Goal: Information Seeking & Learning: Learn about a topic

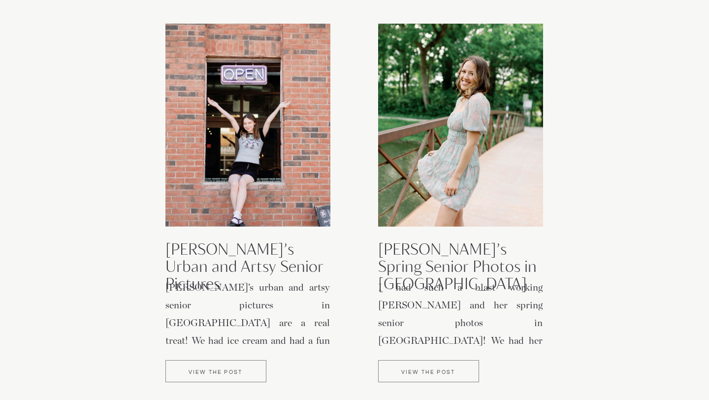
scroll to position [205, 0]
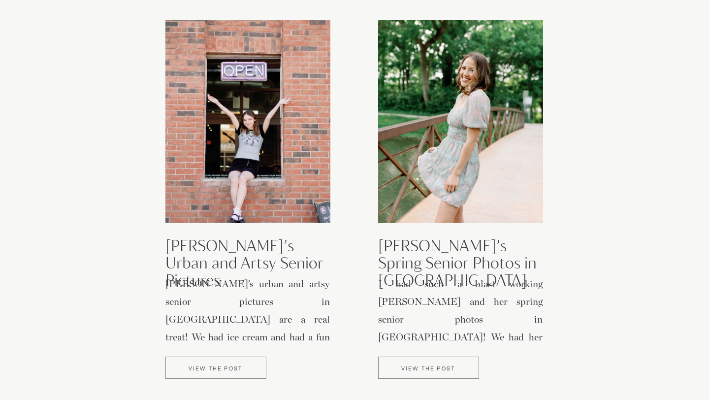
click at [409, 362] on div at bounding box center [428, 367] width 101 height 22
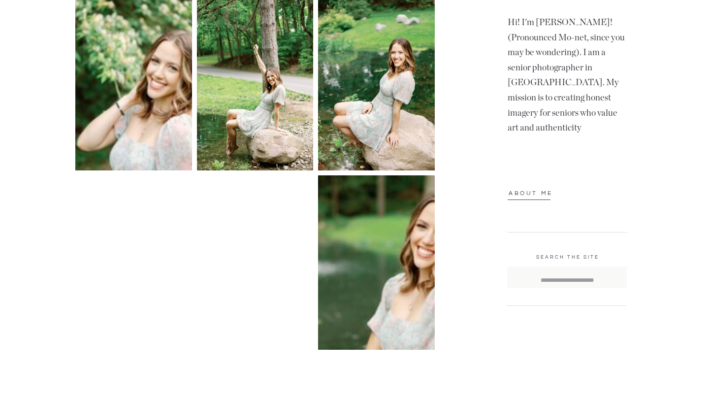
scroll to position [829, 0]
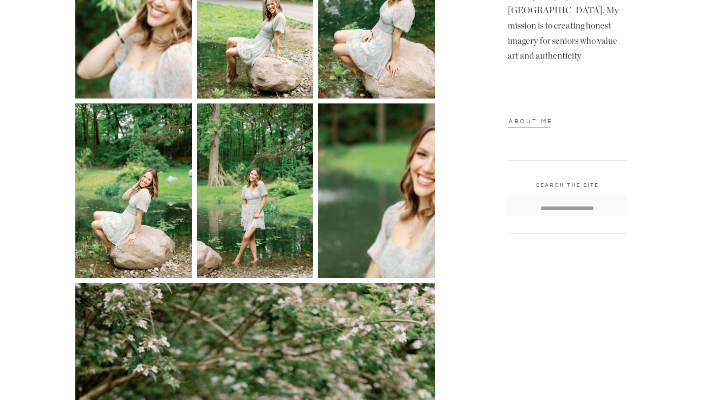
click at [400, 125] on img at bounding box center [376, 190] width 117 height 175
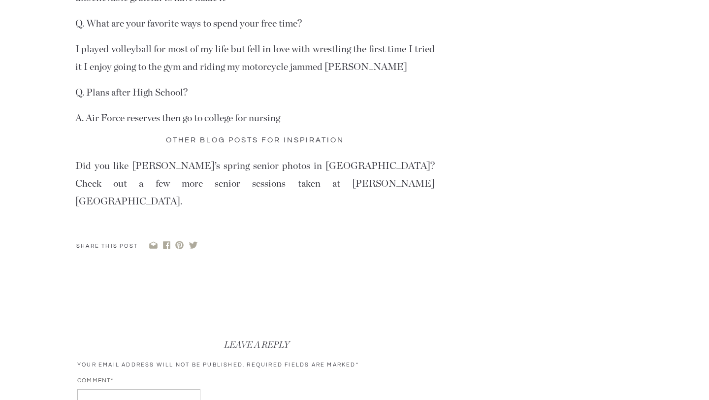
scroll to position [1836, 0]
click at [258, 253] on li "Nora’s Spring Senior Session at Holcomb Gardens on Butler University’s campus" at bounding box center [259, 270] width 349 height 35
click at [290, 253] on li "Nora’s Spring Senior Session at Holcomb Gardens on Butler University’s campus" at bounding box center [259, 270] width 349 height 35
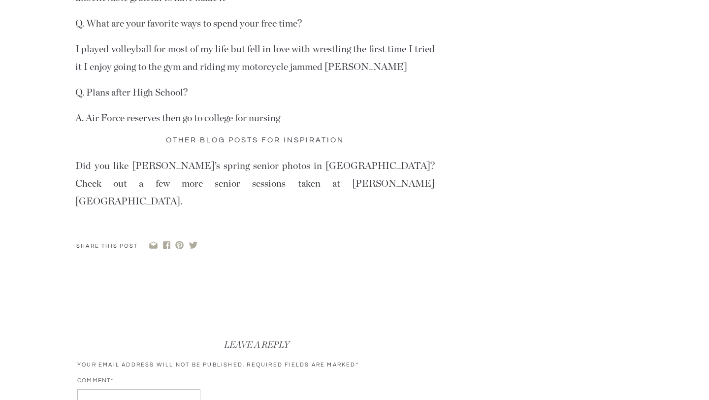
click at [290, 289] on li "Hannah’s College Graduation Photos at Butler University" at bounding box center [259, 306] width 349 height 35
click at [279, 222] on link "Sarah’s Indianapolis Senior Pictures at Holcomb Gardens" at bounding box center [259, 236] width 349 height 28
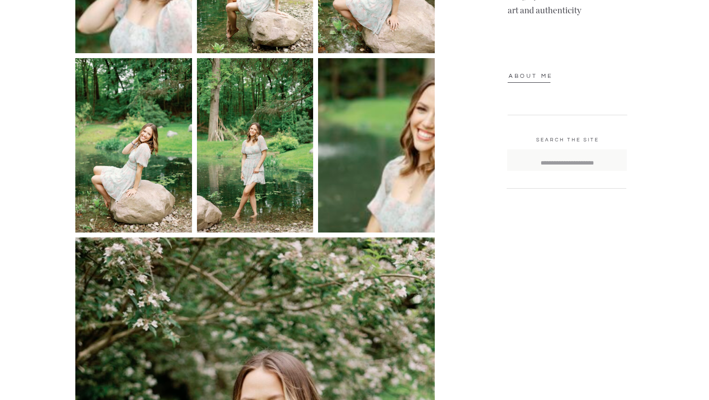
scroll to position [872, 0]
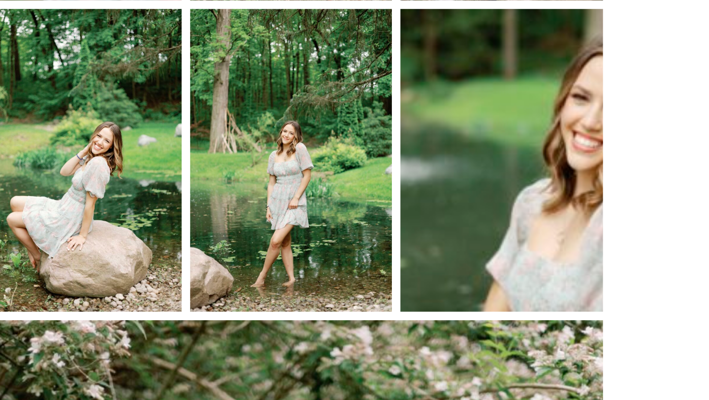
click at [382, 119] on img at bounding box center [376, 147] width 117 height 175
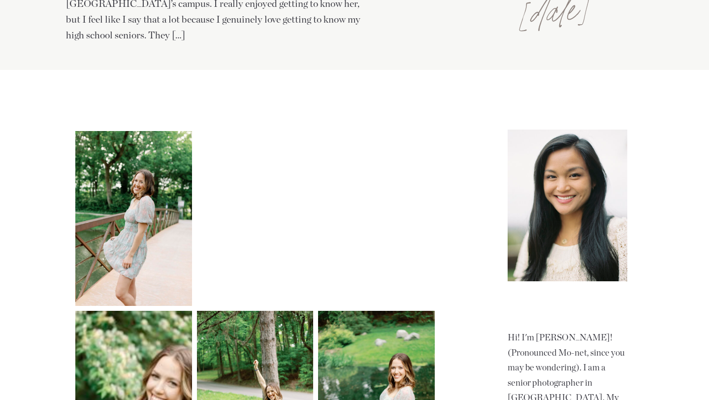
scroll to position [439, 0]
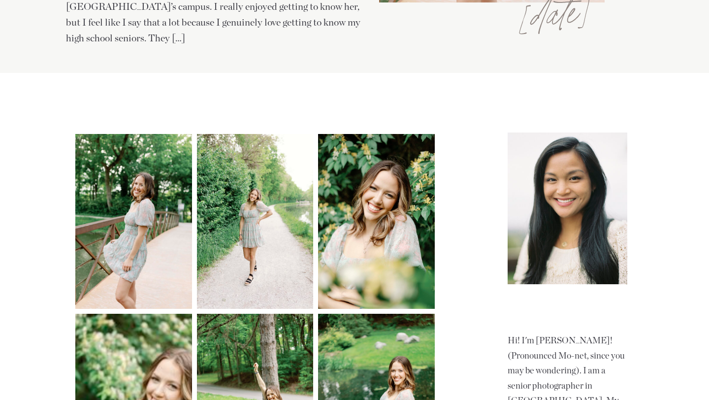
click at [228, 260] on img at bounding box center [255, 221] width 117 height 175
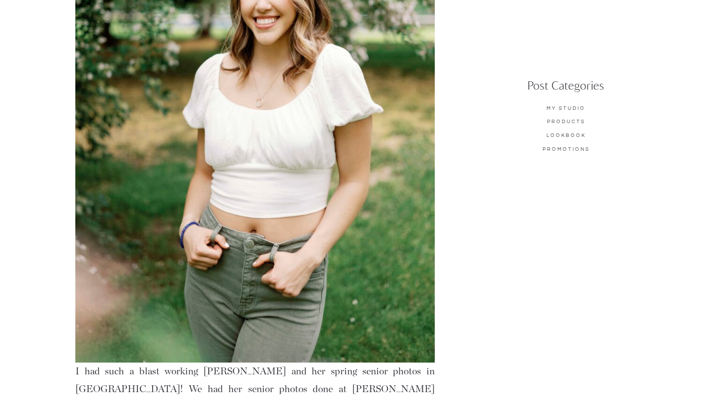
scroll to position [1286, 0]
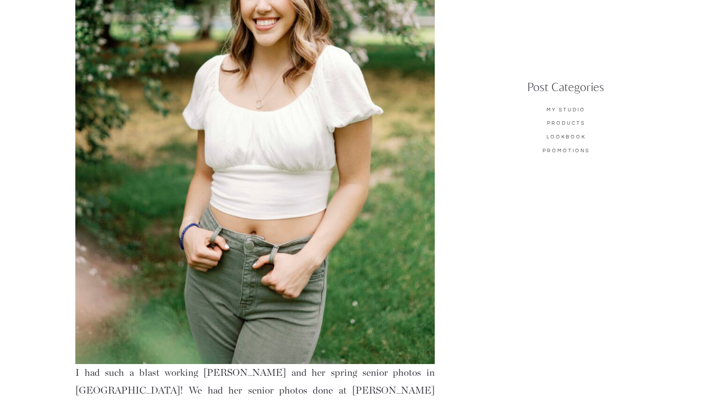
click at [546, 112] on p "MY Studio" at bounding box center [565, 109] width 72 height 7
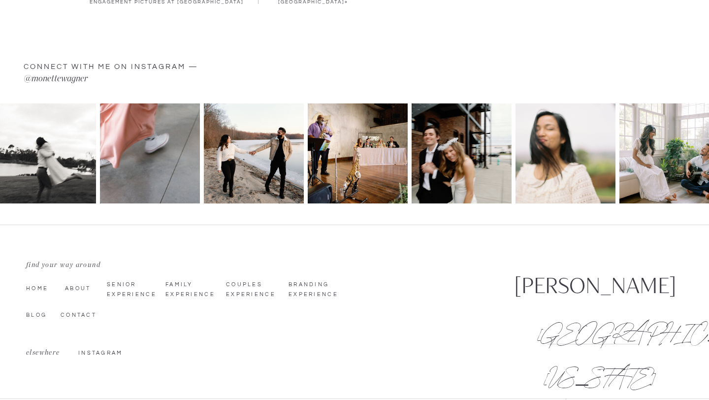
scroll to position [1648, 0]
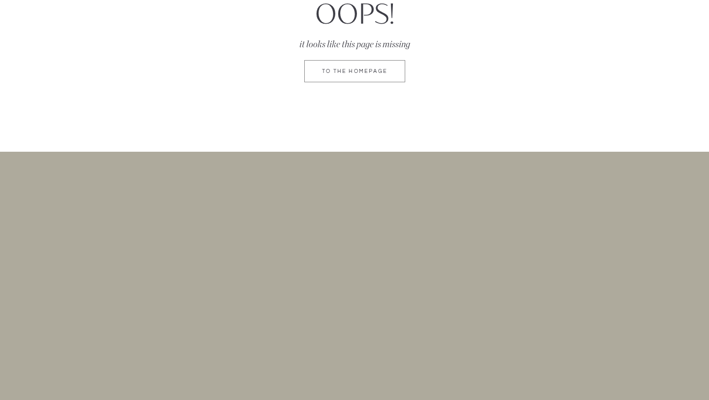
scroll to position [190, 0]
